Goal: Book appointment/travel/reservation

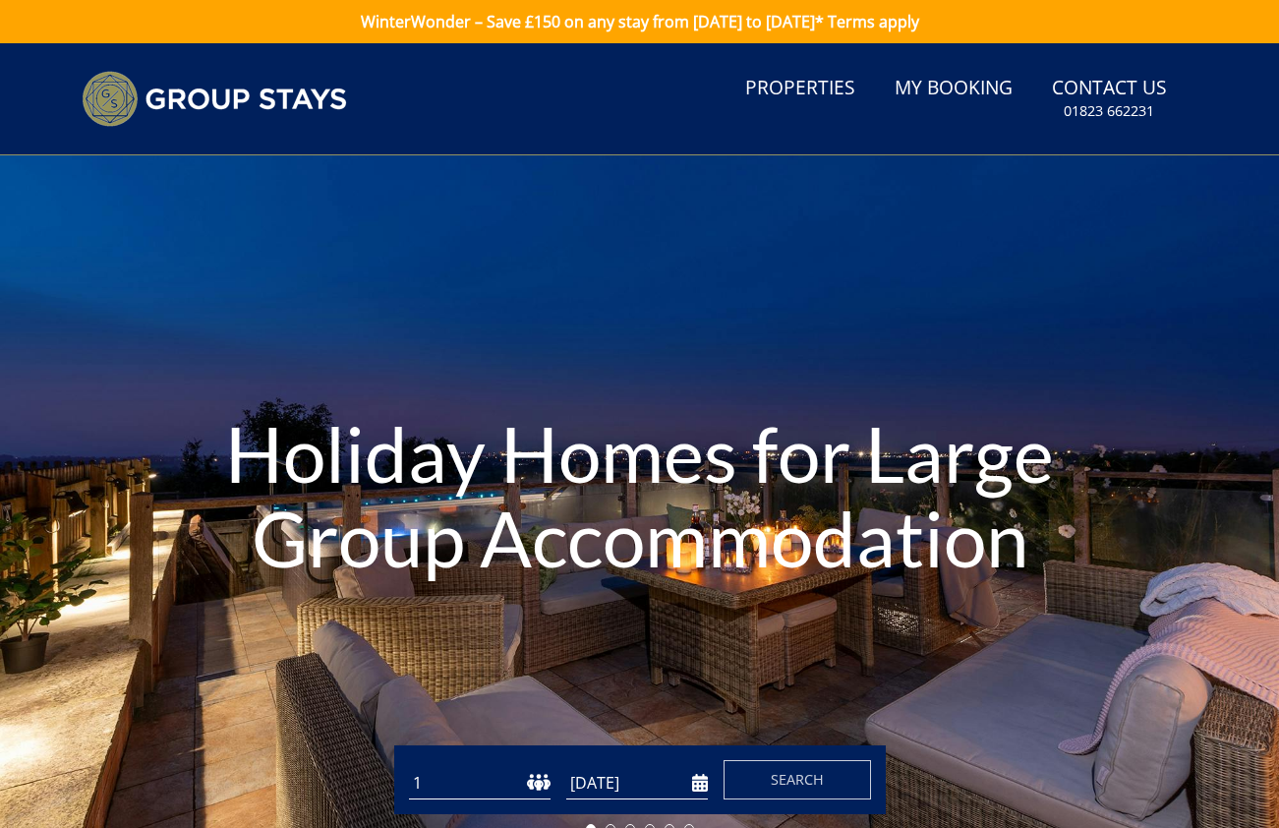
click at [508, 793] on select "1 2 3 4 5 6 7 8 9 10 11 12 13 14 15 16 17 18 19 20 21 22 23 24 25 26 27 28 29 3…" at bounding box center [480, 783] width 142 height 32
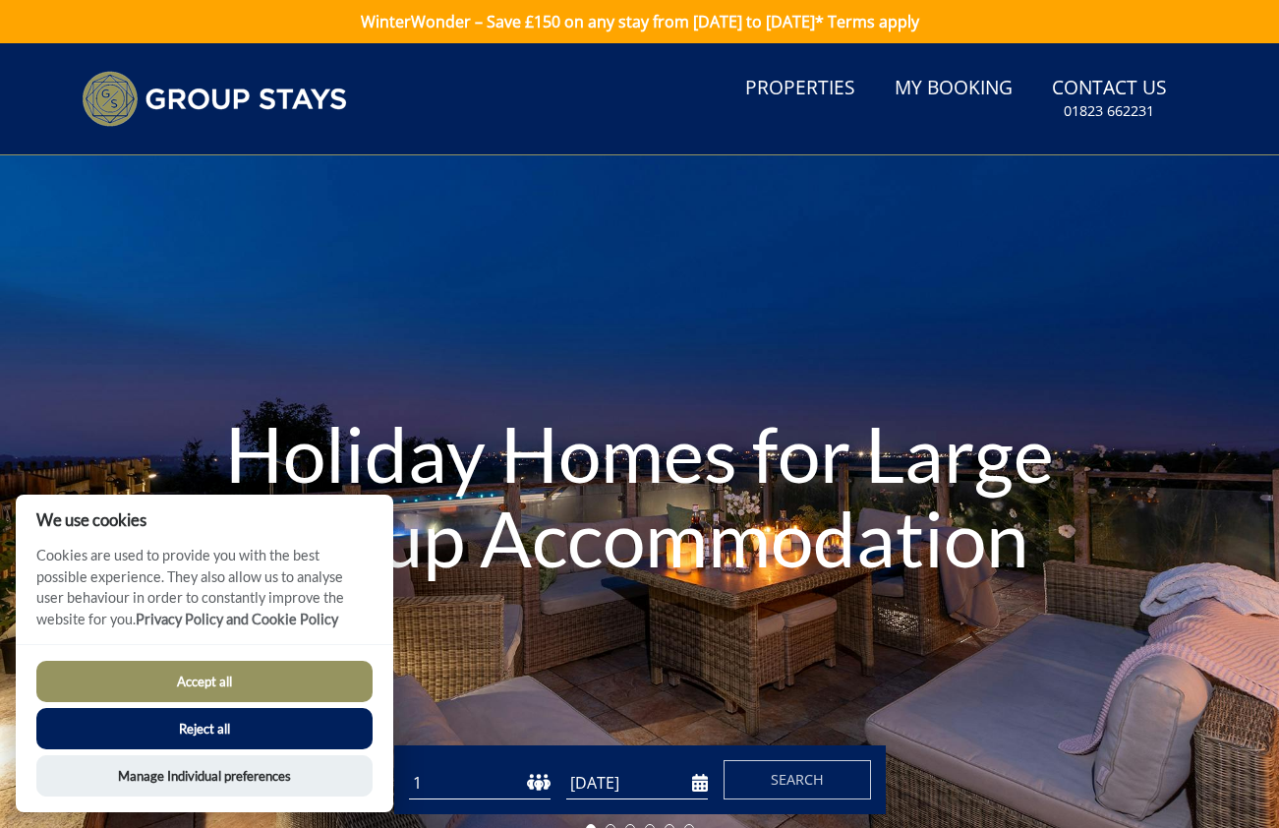
click at [642, 786] on input "[DATE]" at bounding box center [637, 783] width 142 height 32
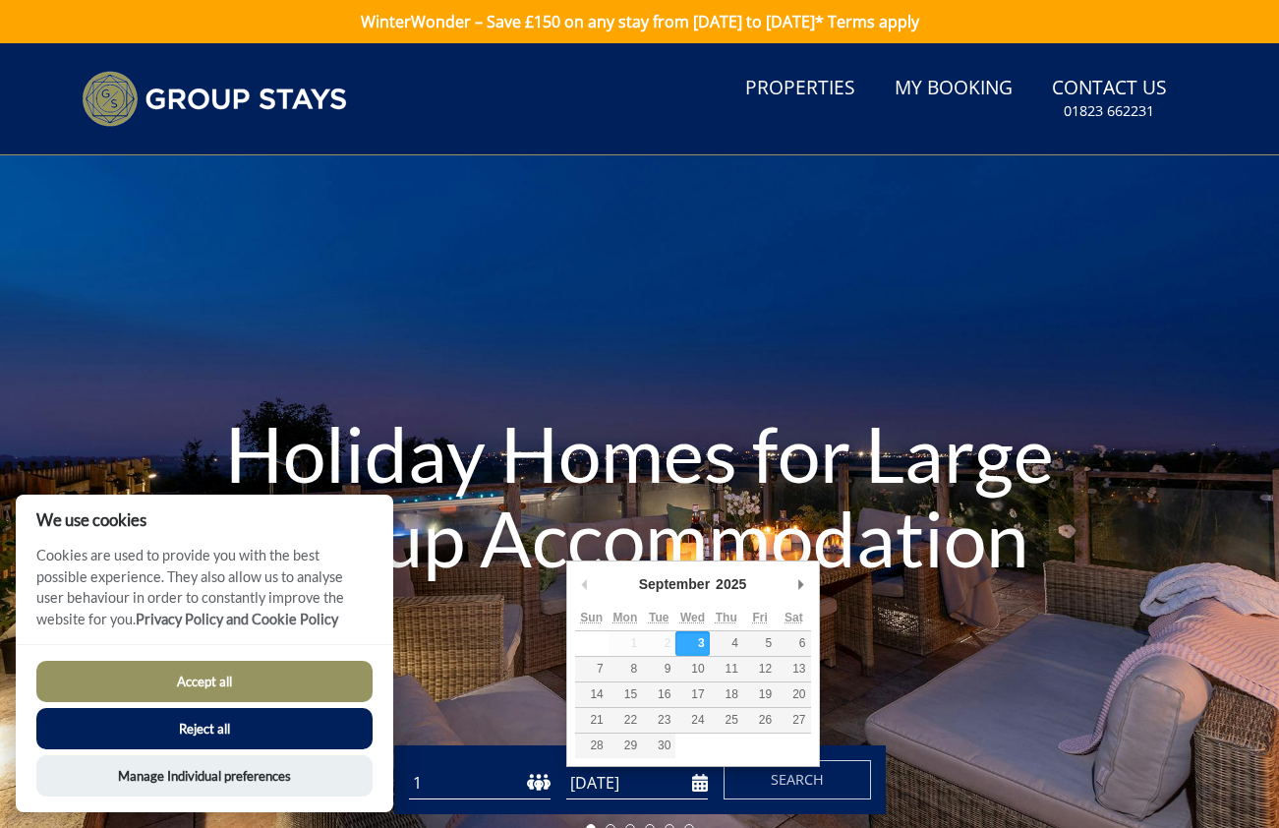
click at [704, 788] on input "[DATE]" at bounding box center [637, 783] width 142 height 32
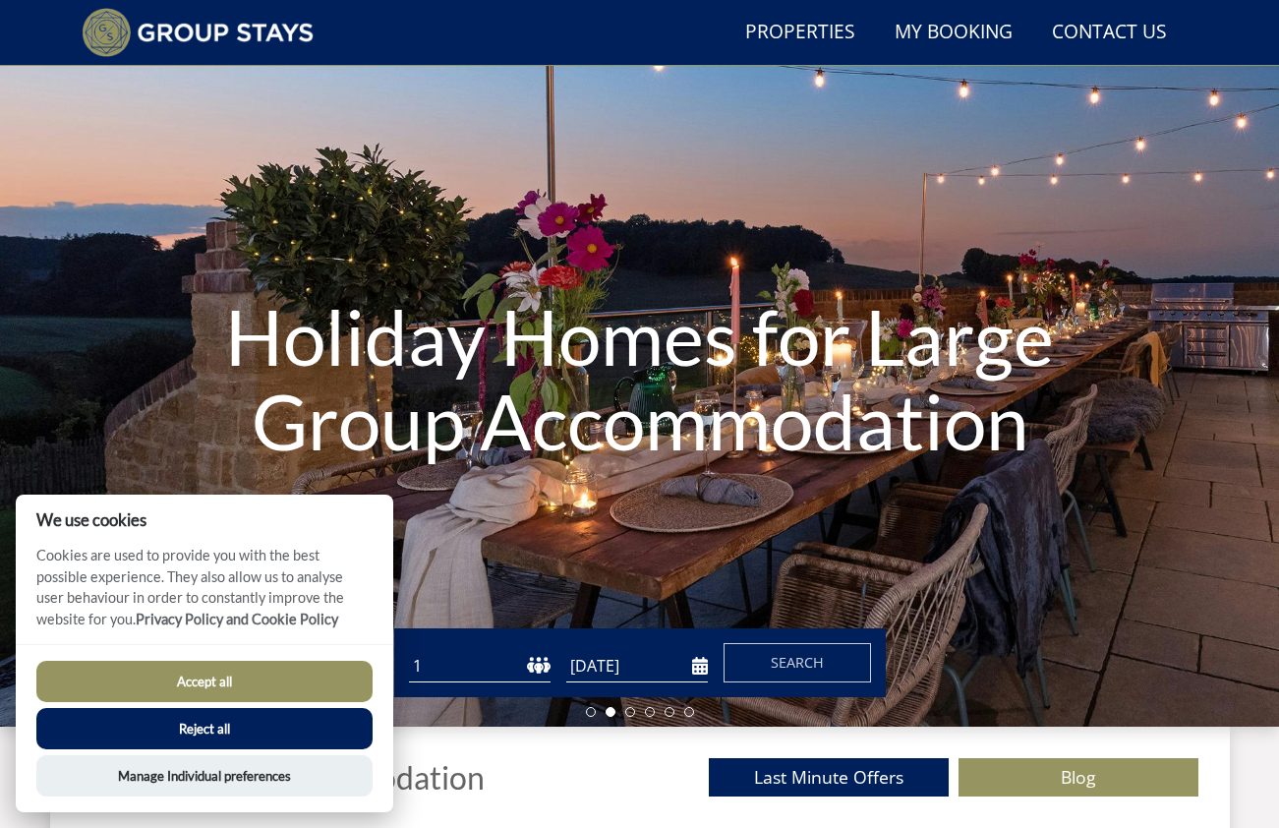
scroll to position [61, 0]
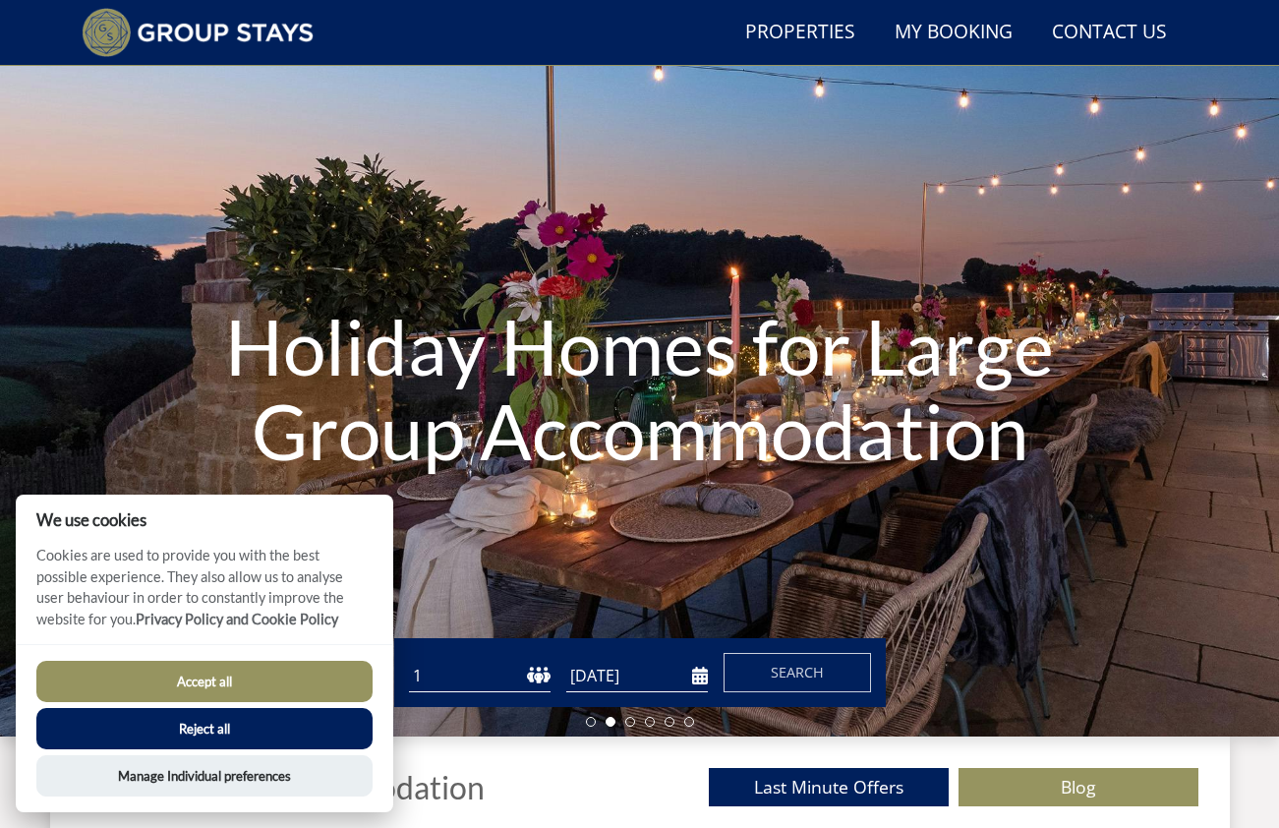
click at [645, 695] on div "Guests 1 2 3 4 5 6 7 8 9 10 11 12 13 14 15 16 17 18 19 20 21 22 23 24 25 26 27 …" at bounding box center [639, 672] width 491 height 69
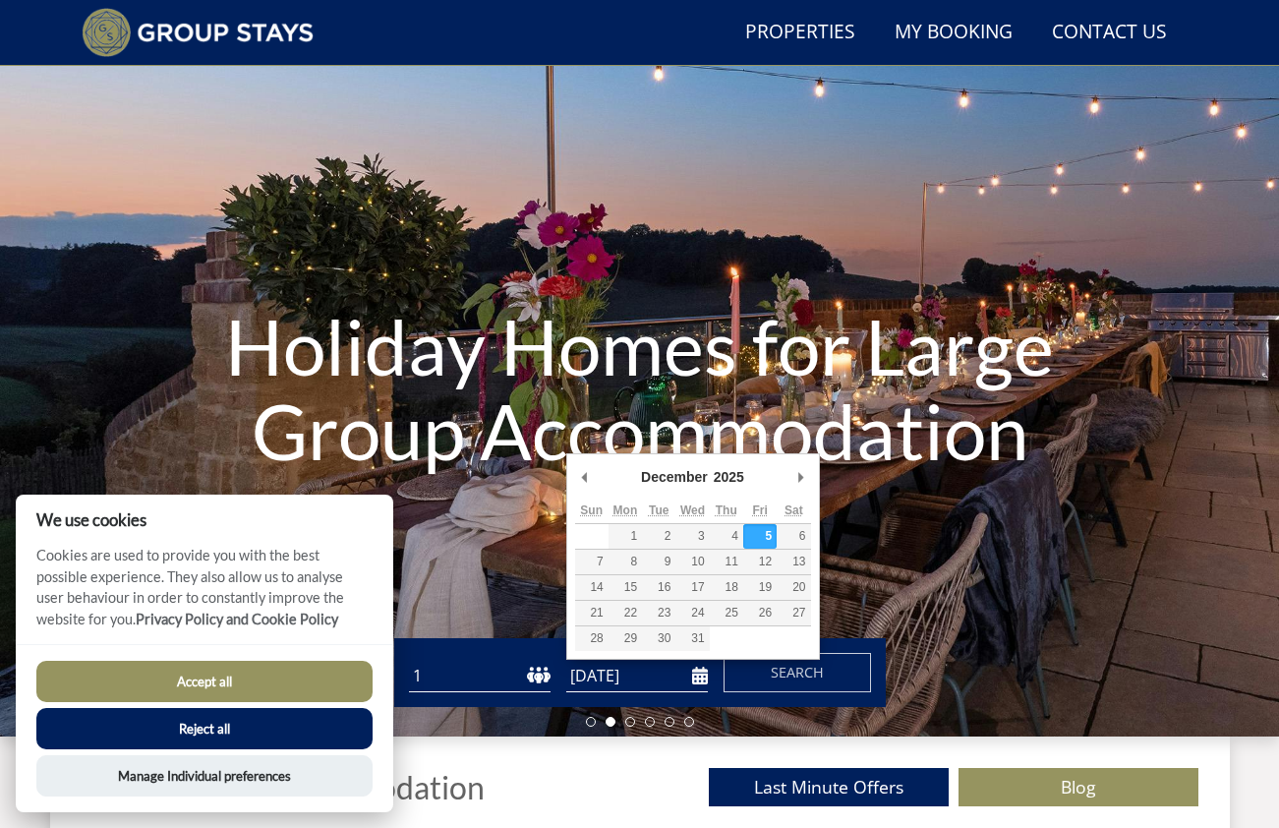
click at [677, 679] on input "05/12/2025" at bounding box center [637, 676] width 142 height 32
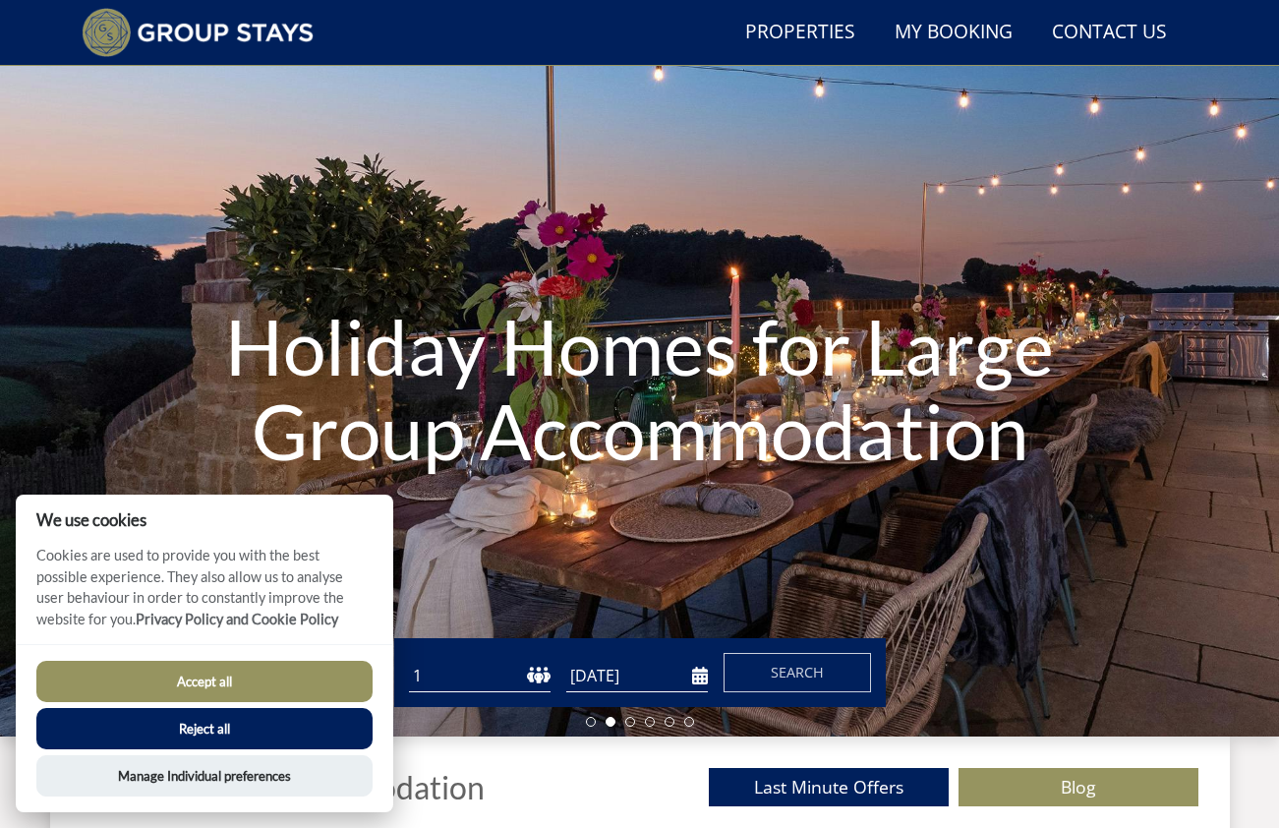
click at [628, 674] on input "08/12/2025" at bounding box center [637, 676] width 142 height 32
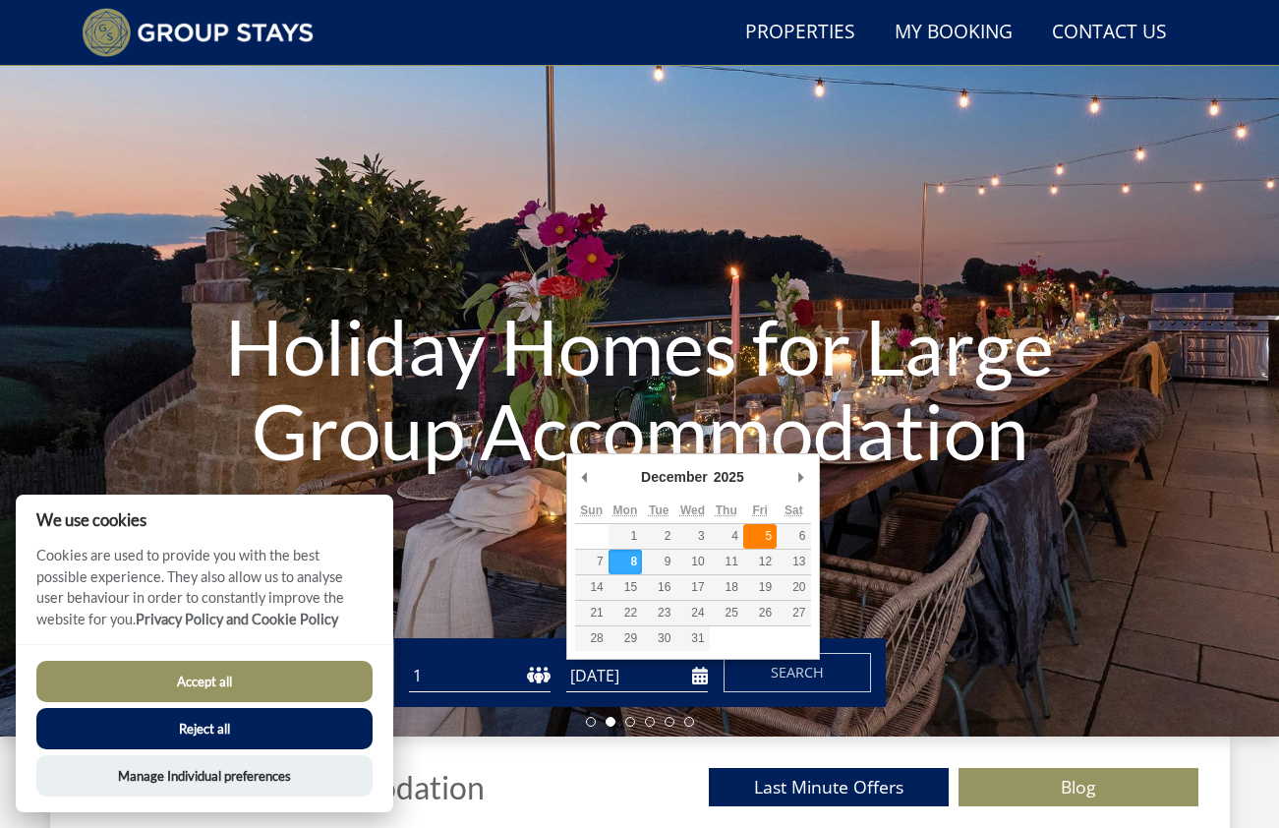
type input "05/12/2025"
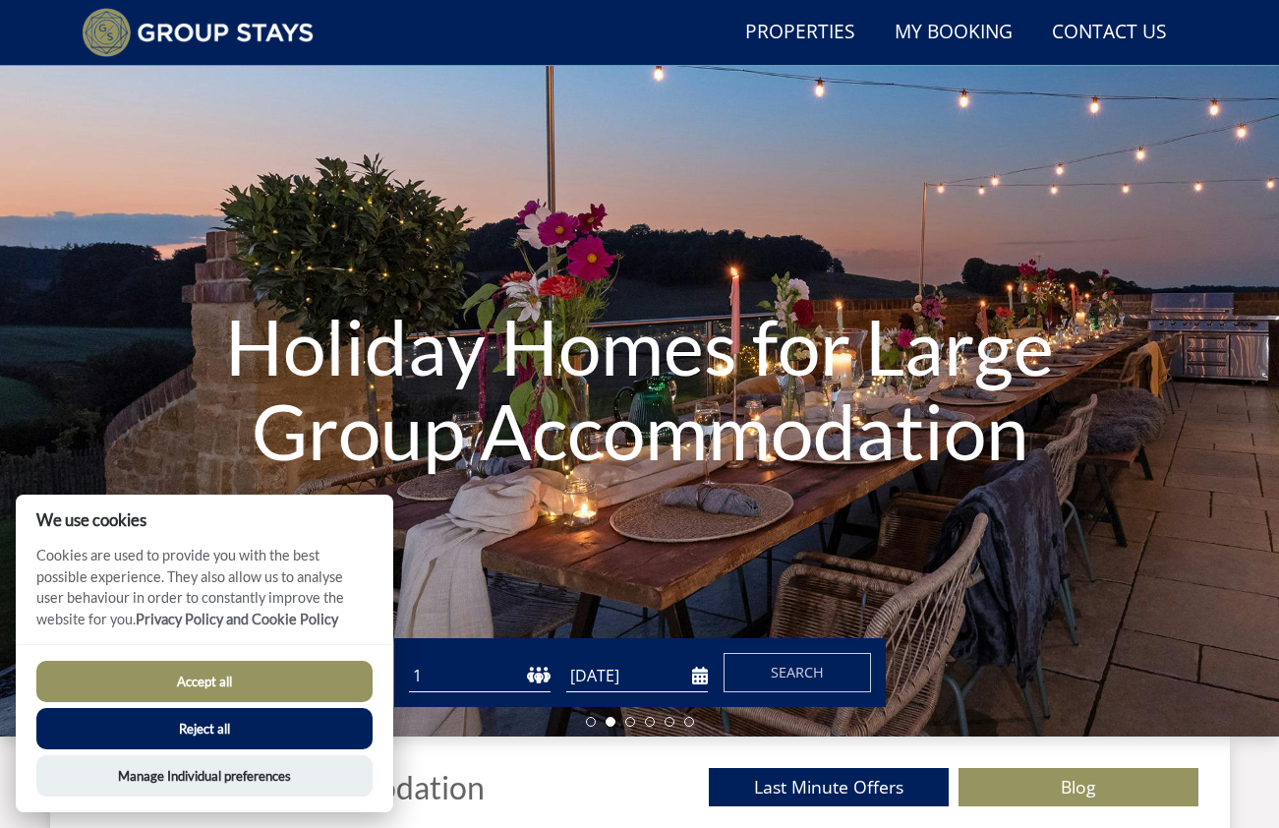
click at [239, 694] on button "Accept all" at bounding box center [204, 681] width 336 height 41
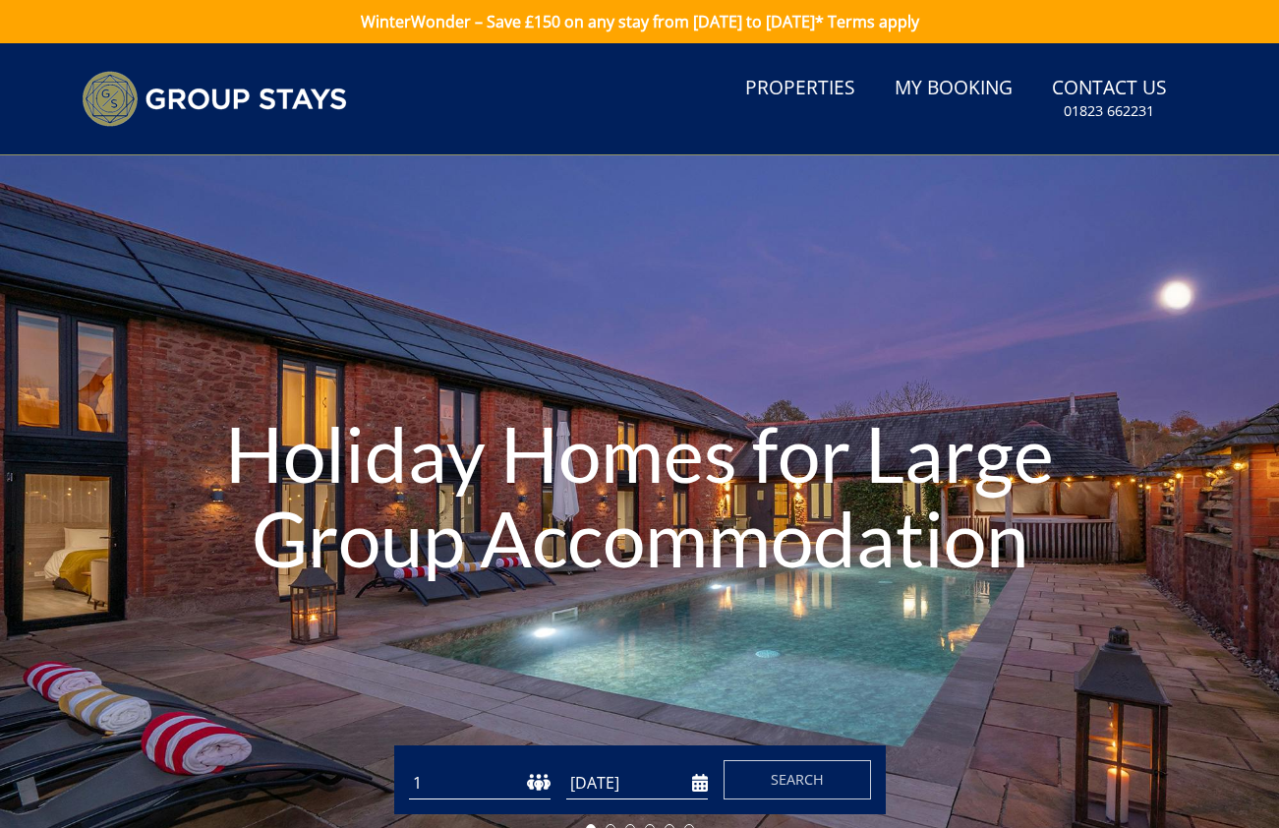
scroll to position [107, 0]
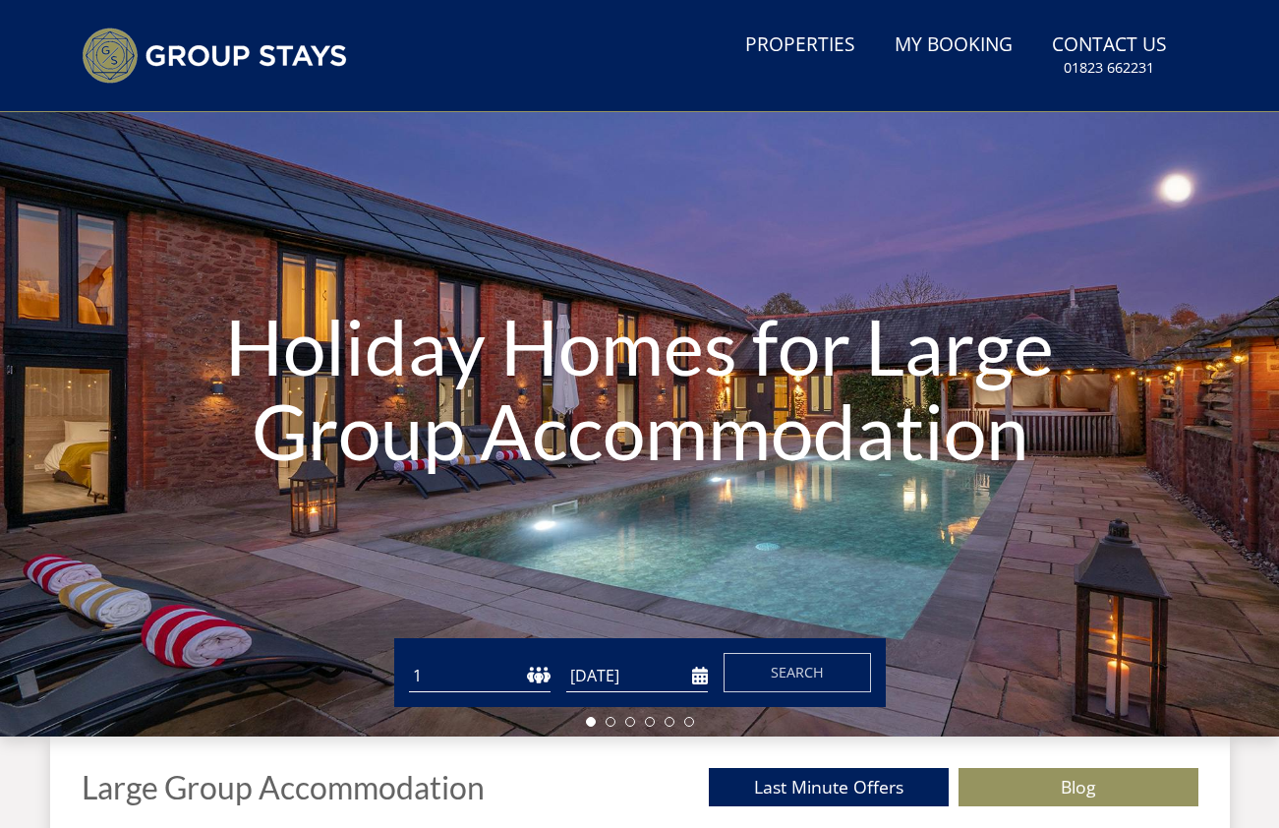
click at [499, 676] on select "1 2 3 4 5 6 7 8 9 10 11 12 13 14 15 16 17 18 19 20 21 22 23 24 25 26 27 28 29 3…" at bounding box center [480, 676] width 142 height 32
select select "9"
click at [409, 660] on select "1 2 3 4 5 6 7 8 9 10 11 12 13 14 15 16 17 18 19 20 21 22 23 24 25 26 27 28 29 3…" at bounding box center [480, 676] width 142 height 32
